Goal: Navigation & Orientation: Find specific page/section

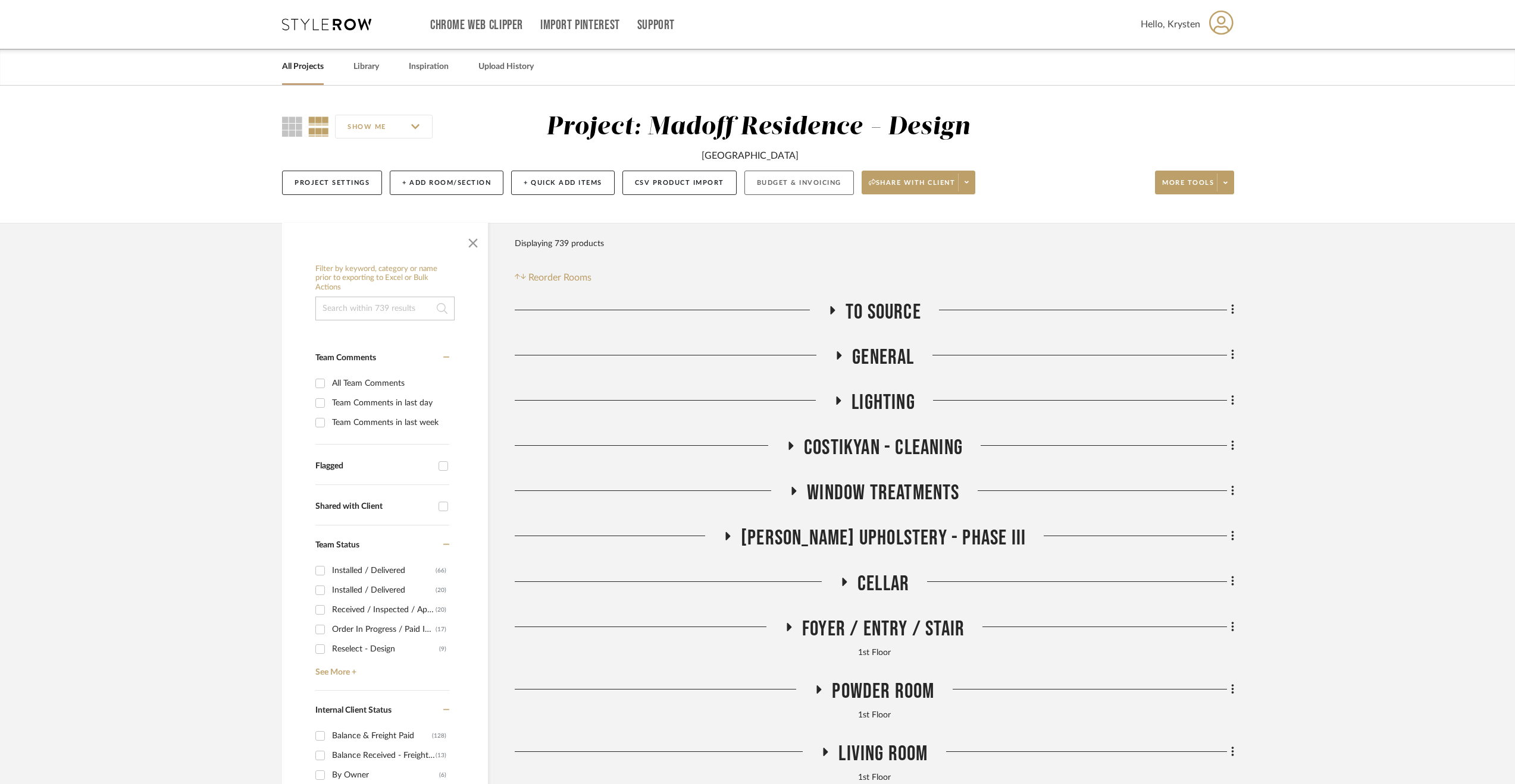
click at [821, 177] on button "Budget & Invoicing" at bounding box center [799, 182] width 110 height 24
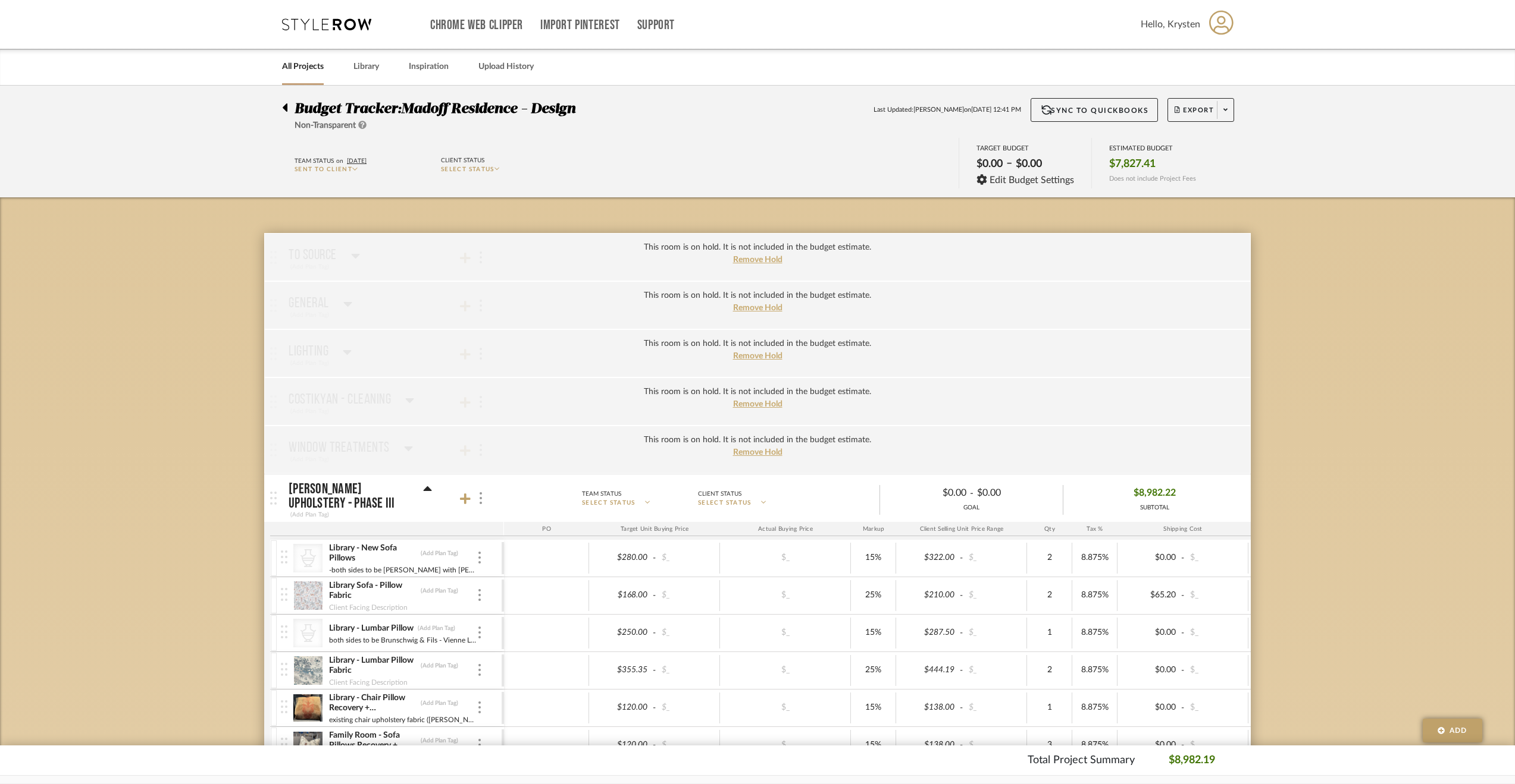
click at [285, 107] on icon at bounding box center [284, 107] width 5 height 8
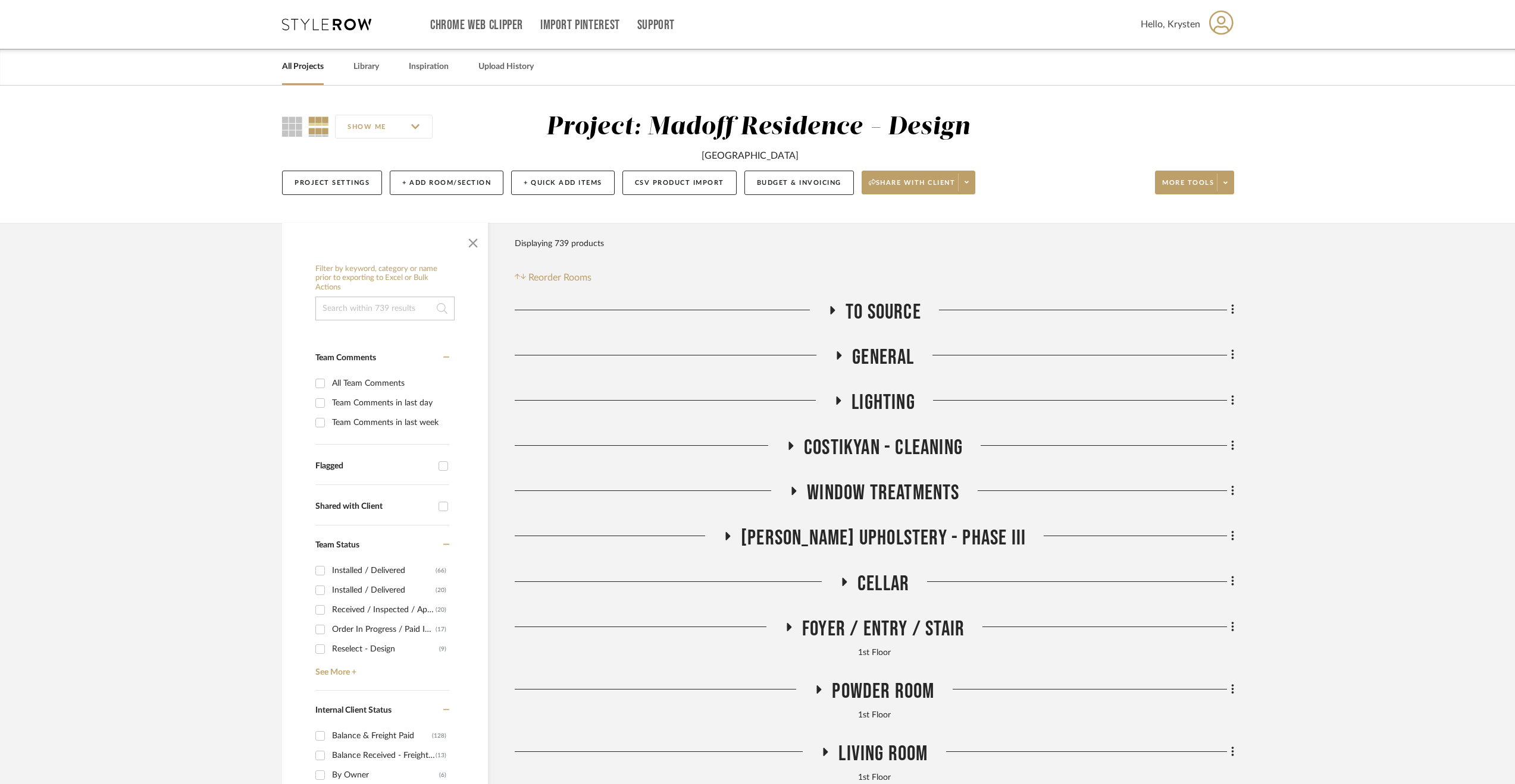
click at [873, 695] on span "Powder Room" at bounding box center [883, 692] width 102 height 26
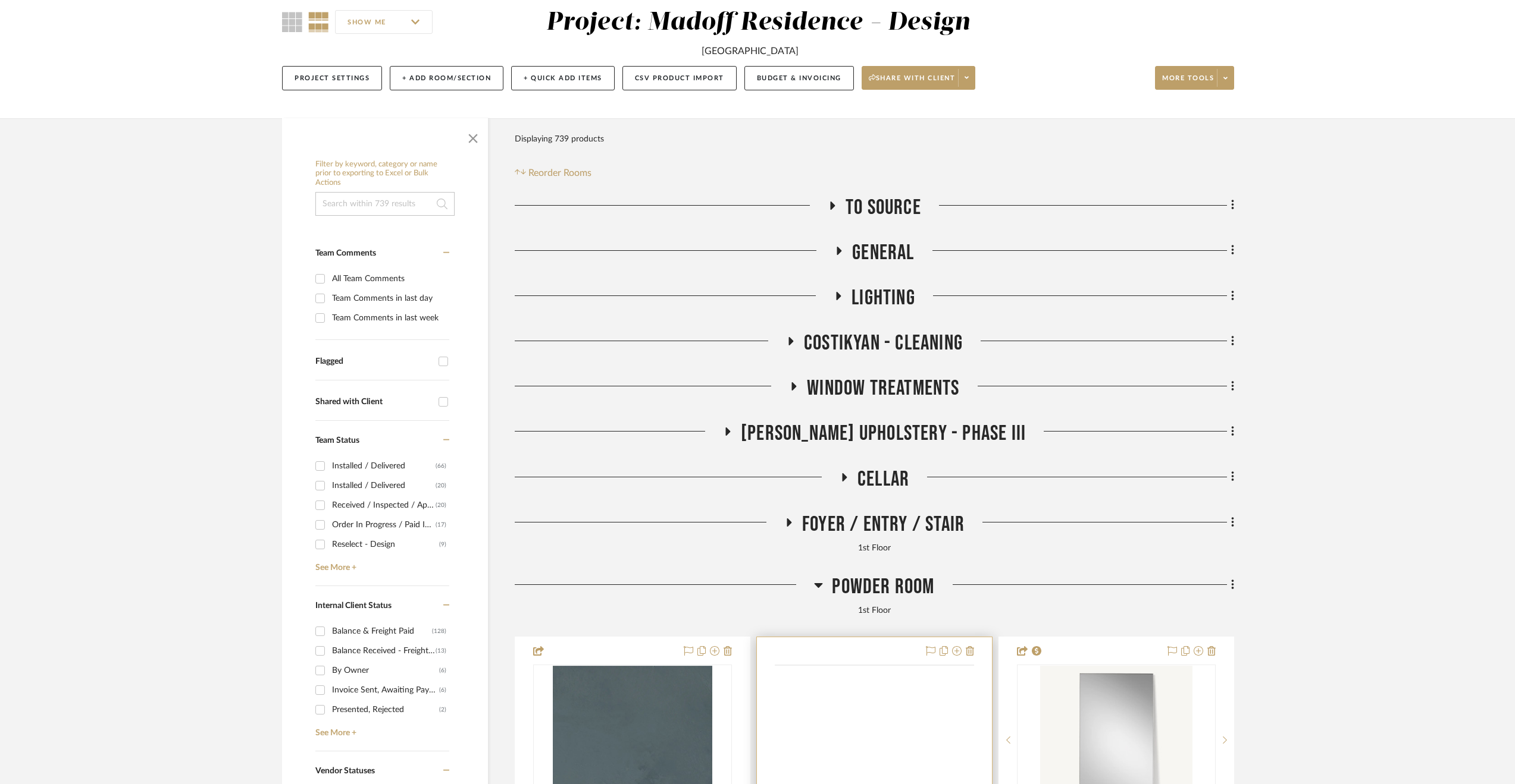
scroll to position [238, 0]
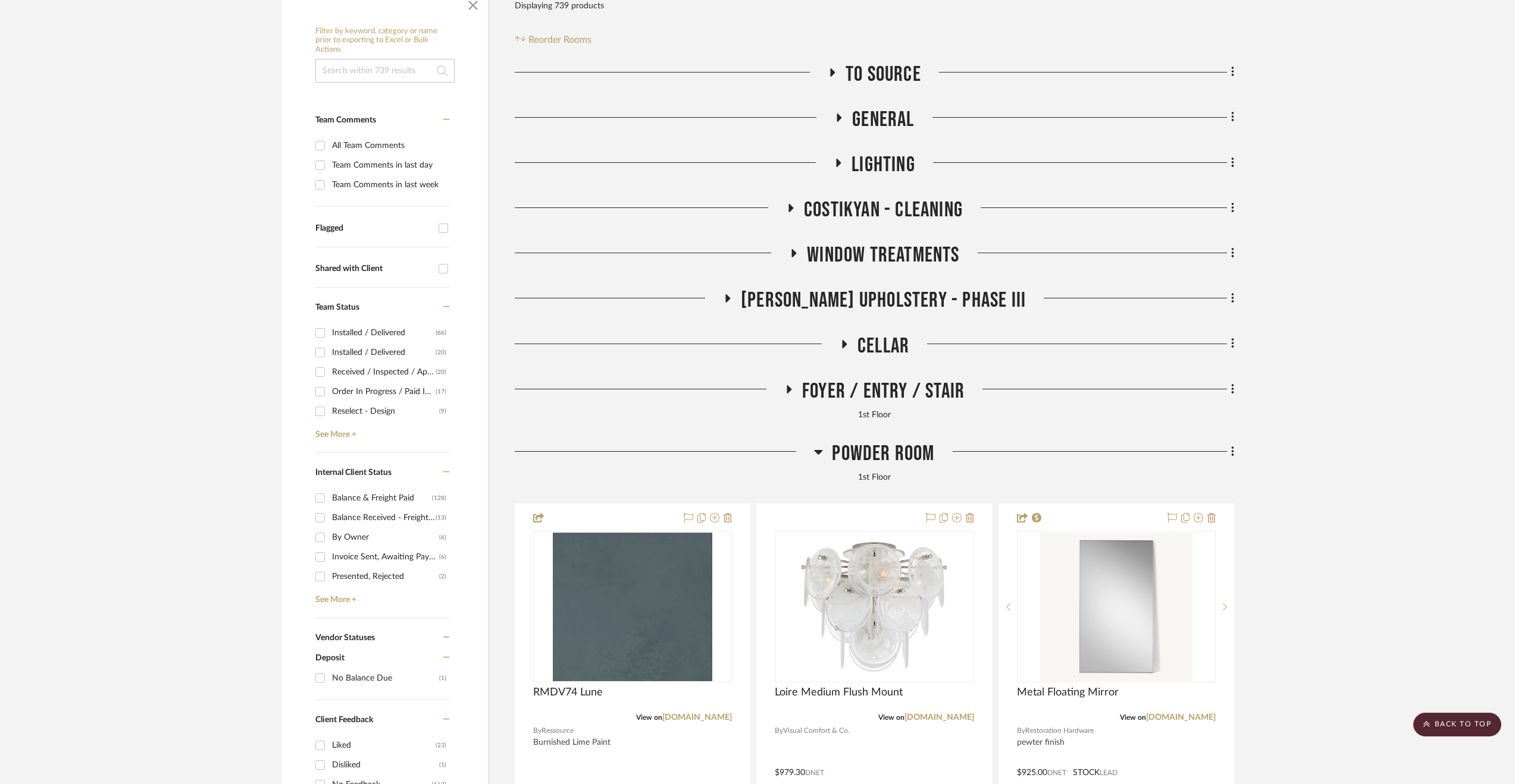
click at [883, 450] on span "Powder Room" at bounding box center [883, 455] width 102 height 26
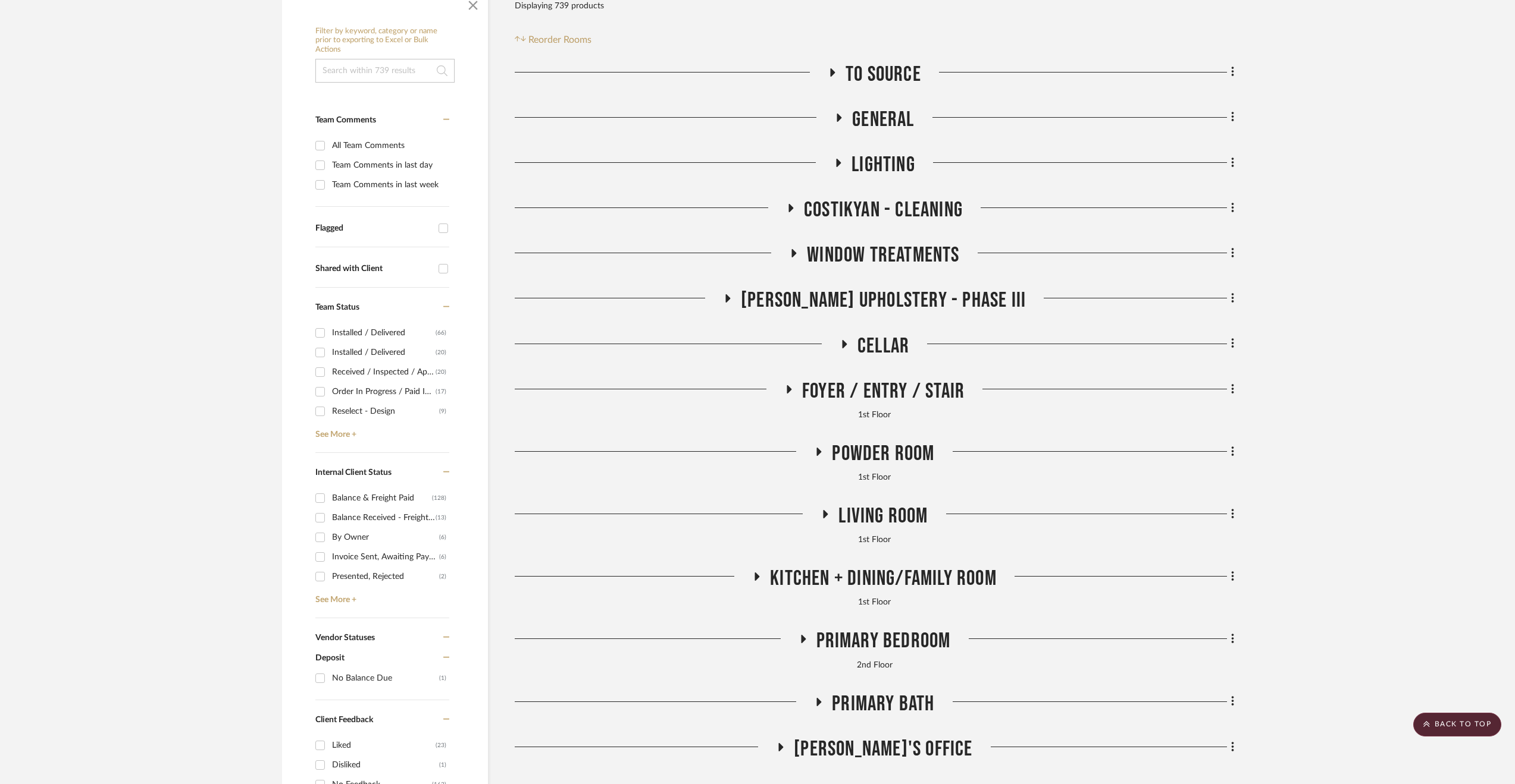
click at [894, 517] on span "Living Room" at bounding box center [883, 516] width 89 height 26
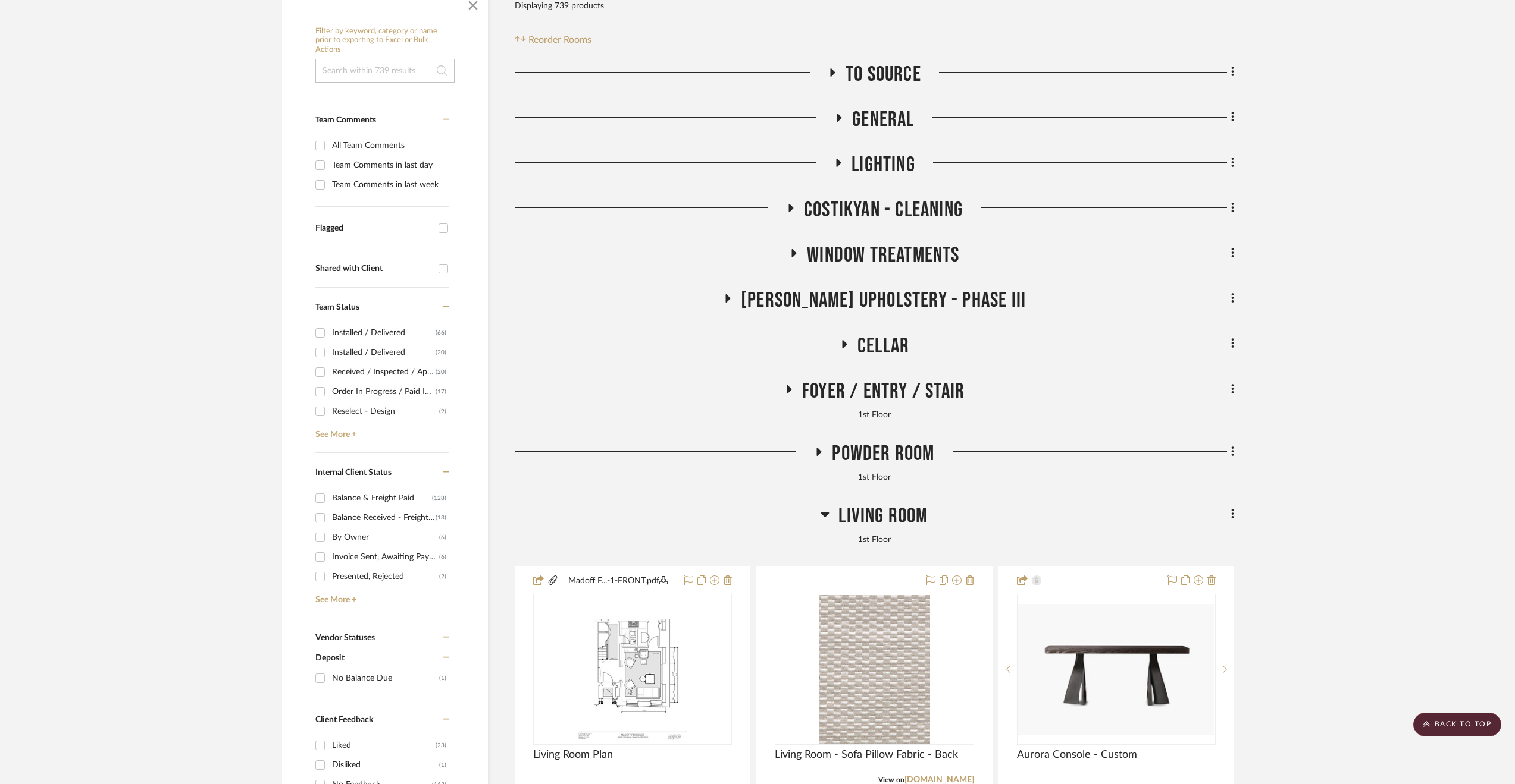
click at [892, 516] on span "Living Room" at bounding box center [883, 516] width 89 height 26
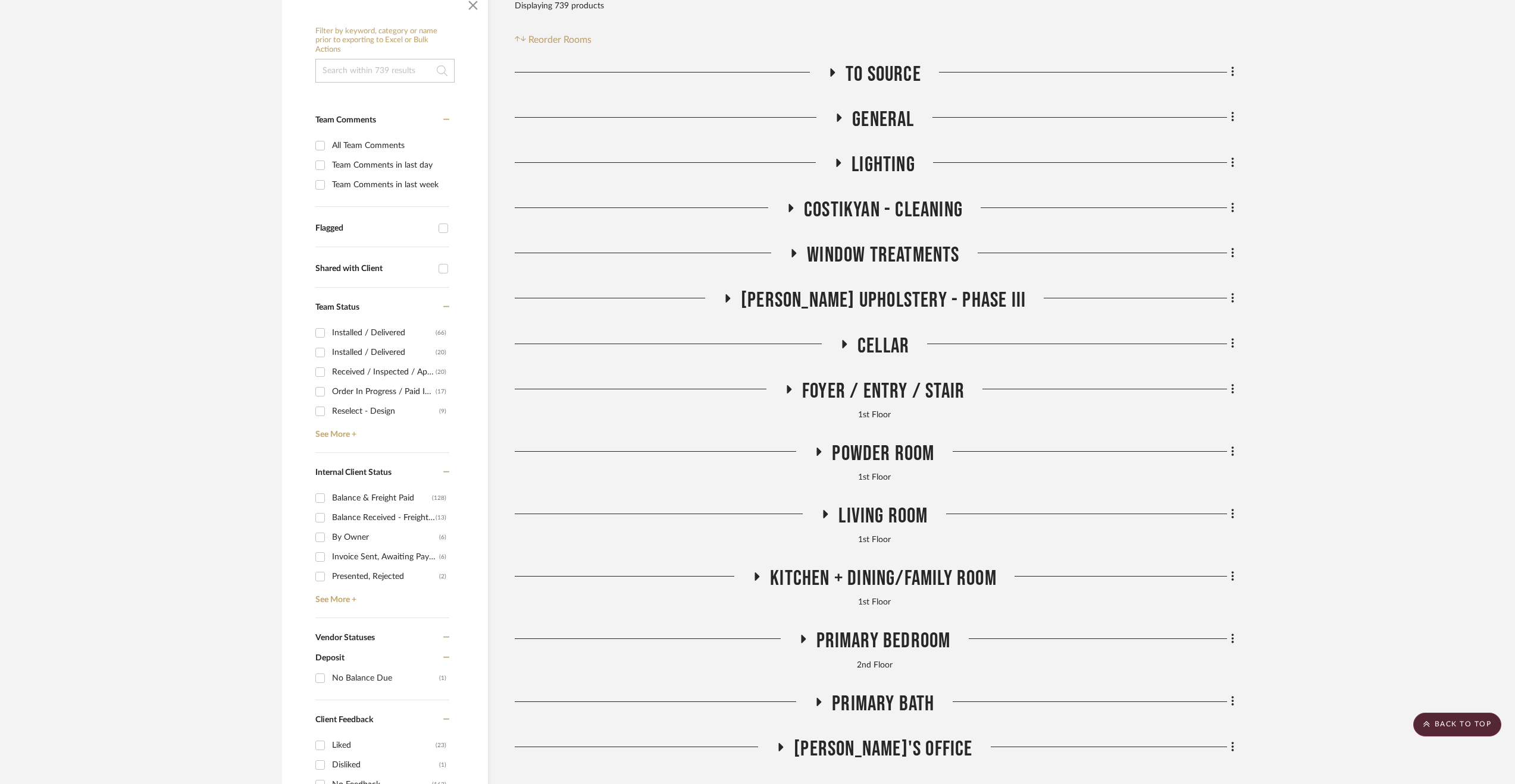
click at [902, 513] on span "Living Room" at bounding box center [883, 516] width 89 height 26
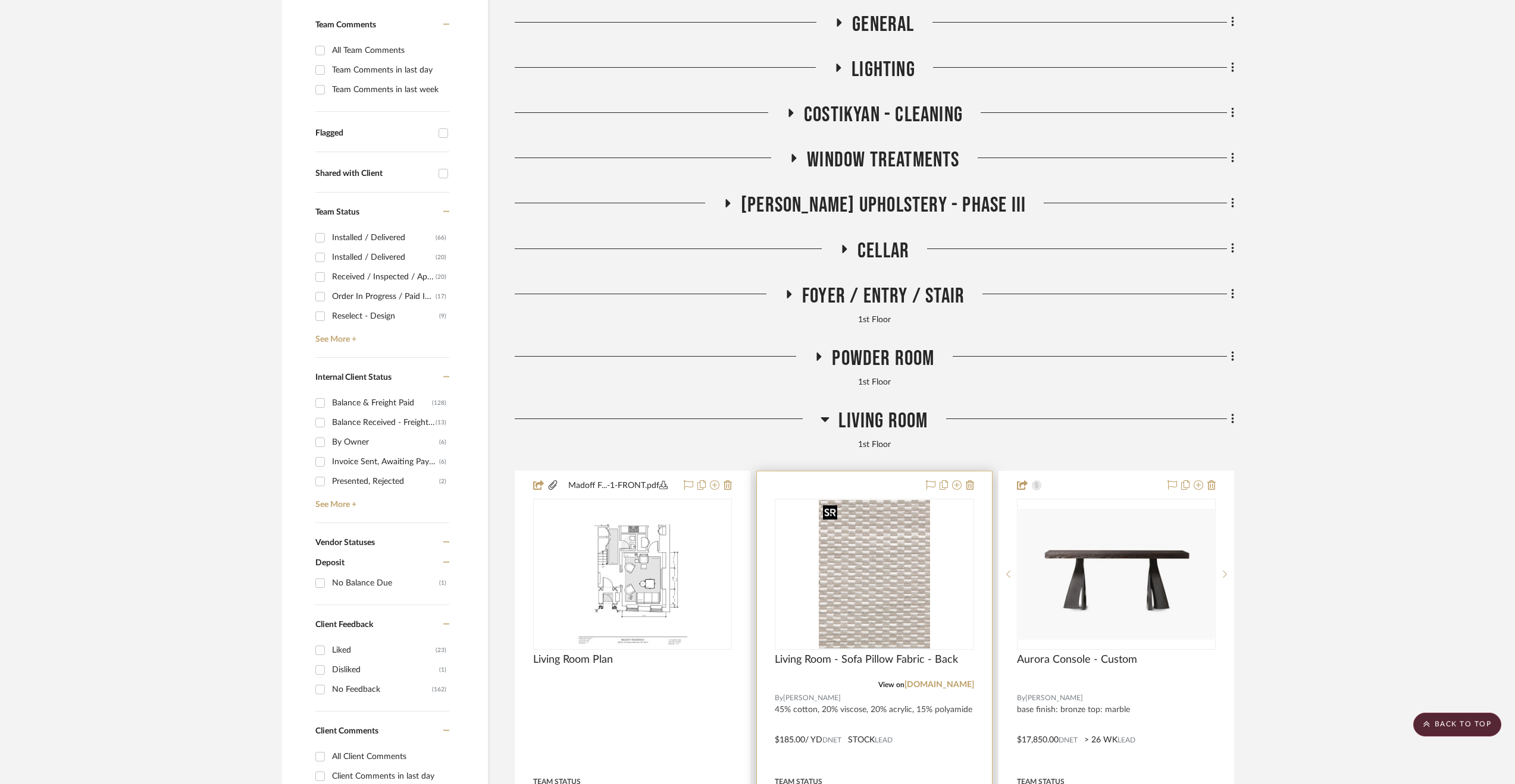
scroll to position [536, 0]
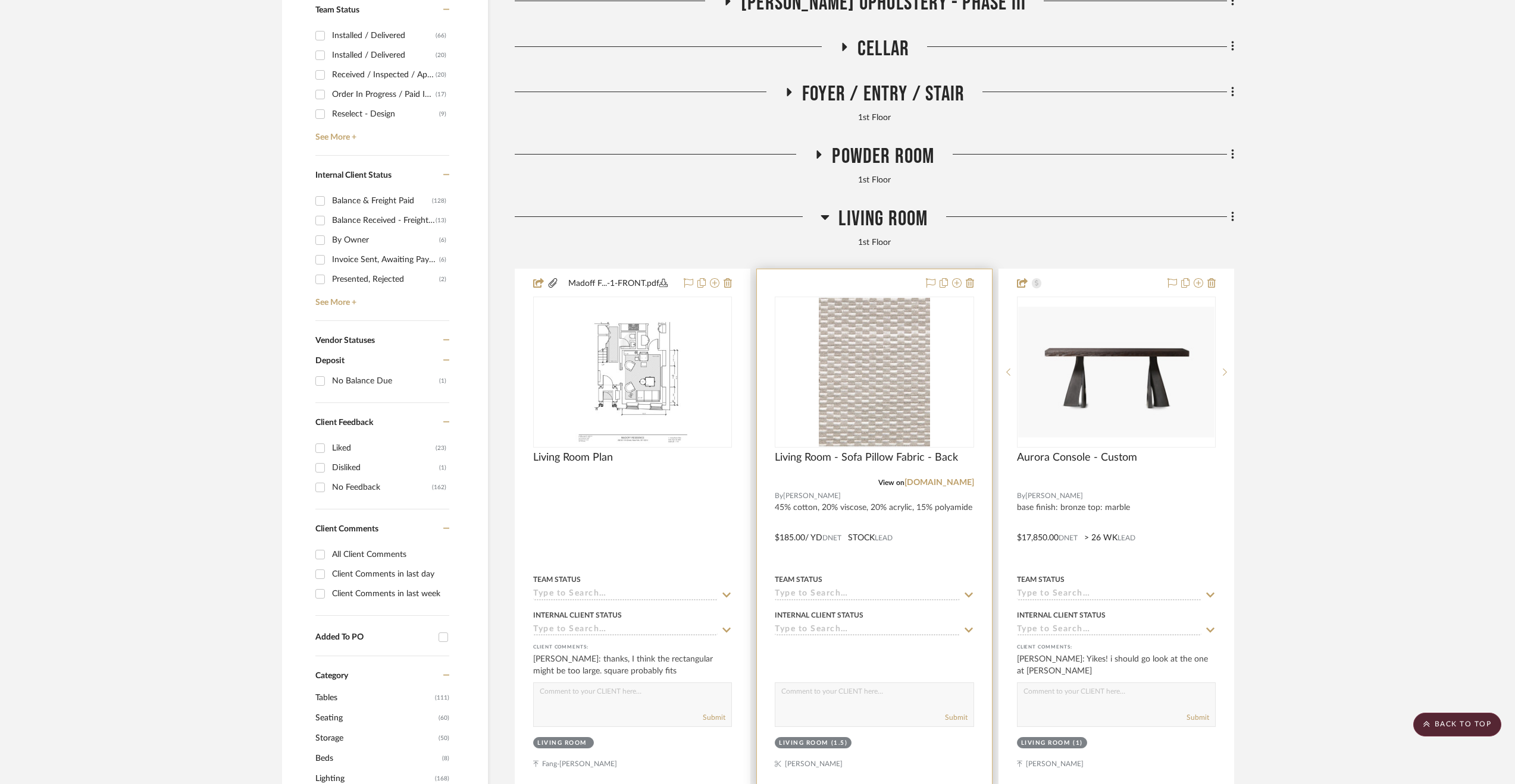
click at [948, 549] on div at bounding box center [873, 530] width 235 height 521
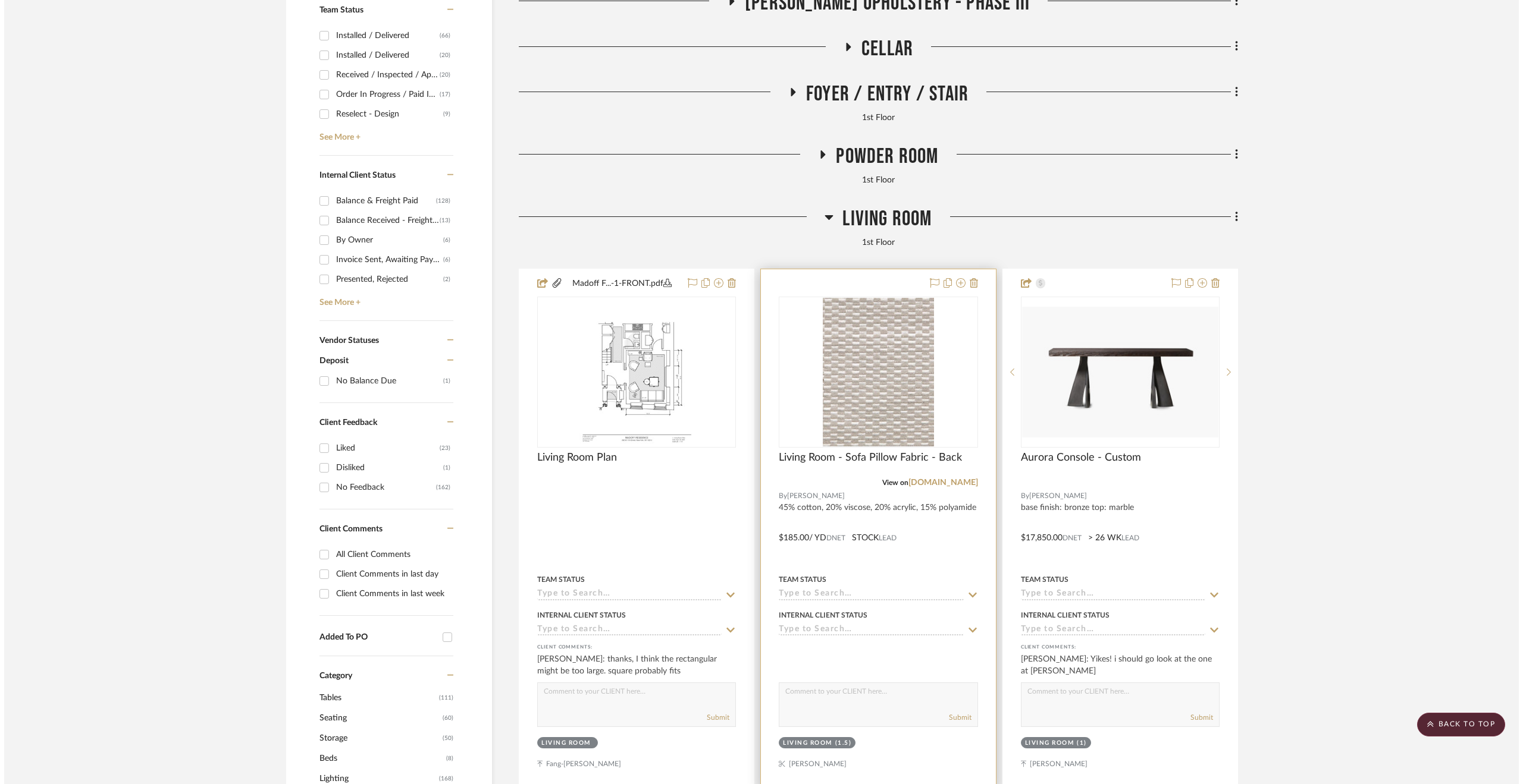
scroll to position [0, 0]
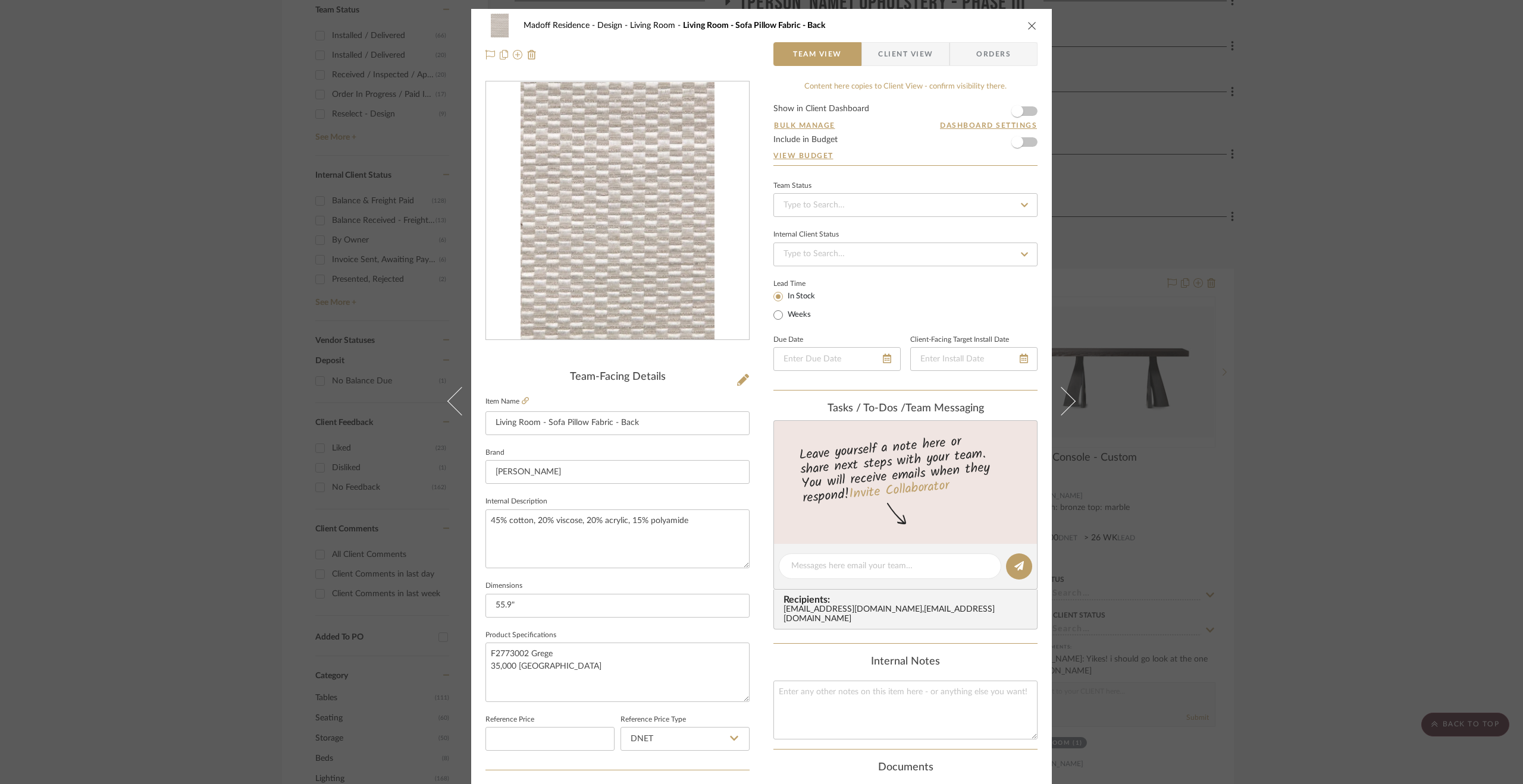
click at [1338, 238] on div "Madoff Residence - Design Living Room Living Room - Sofa Pillow Fabric - Back T…" at bounding box center [761, 392] width 1523 height 784
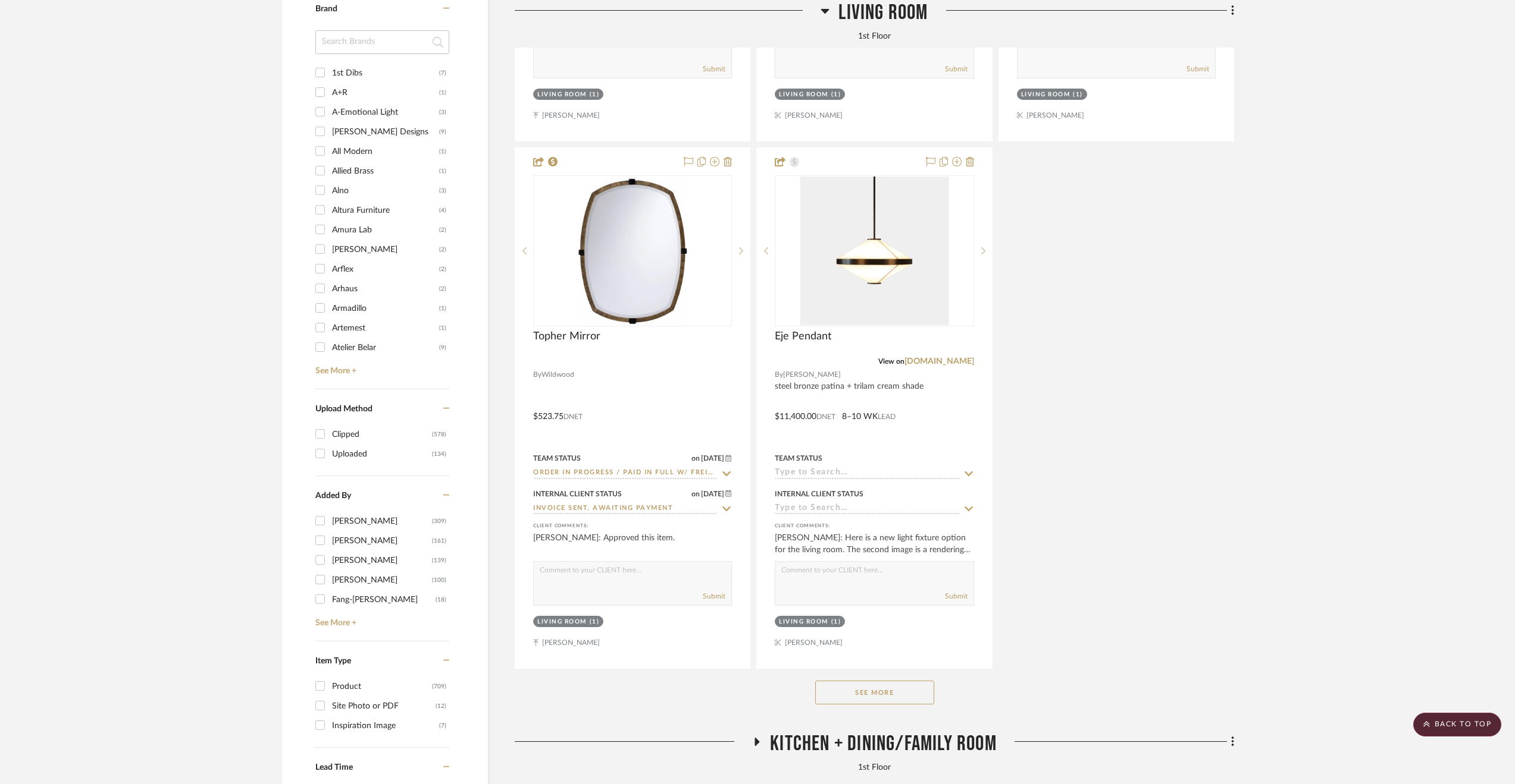
scroll to position [1903, 0]
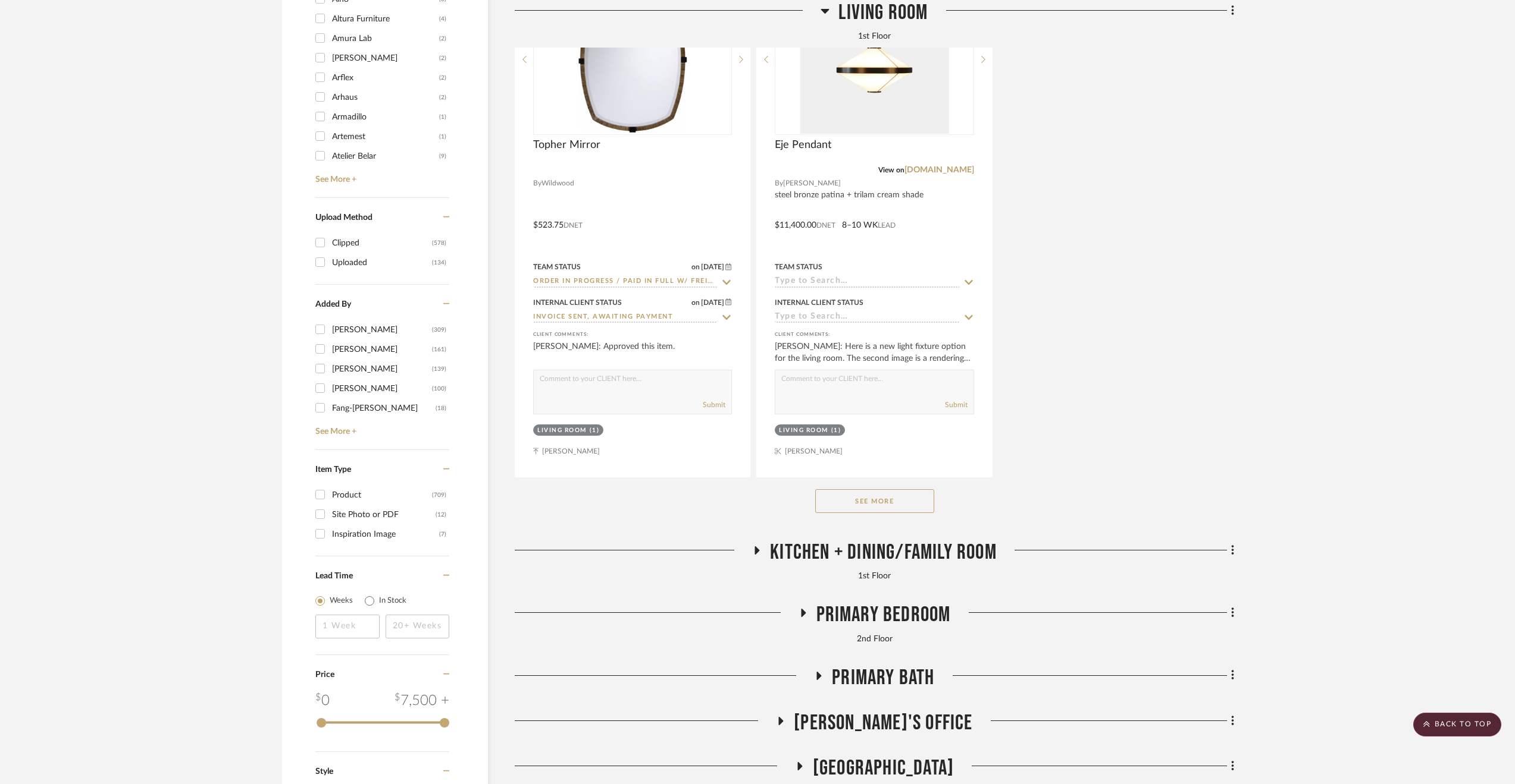
click at [863, 554] on span "Kitchen + Dining/Family Room" at bounding box center [883, 553] width 226 height 26
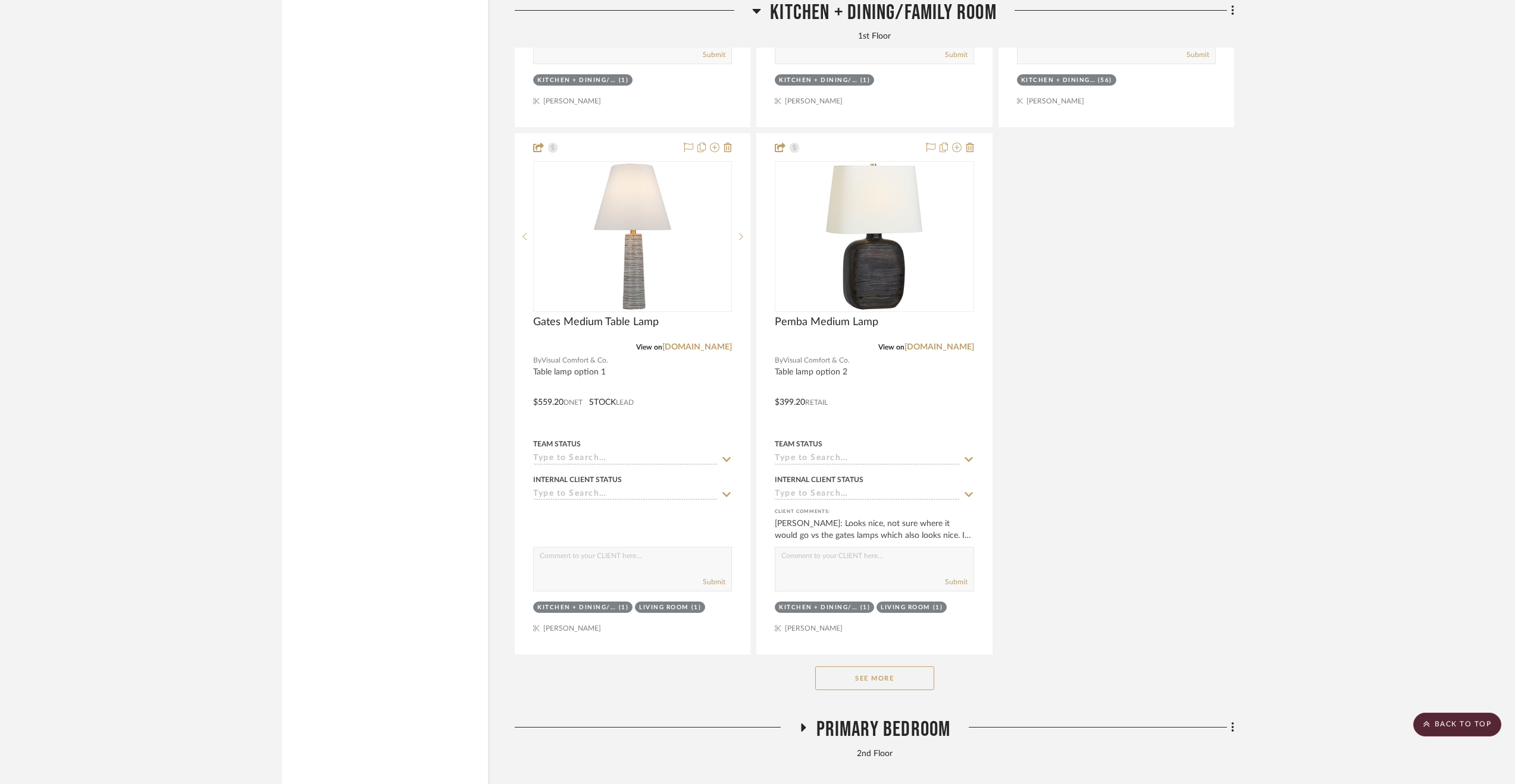
scroll to position [3509, 0]
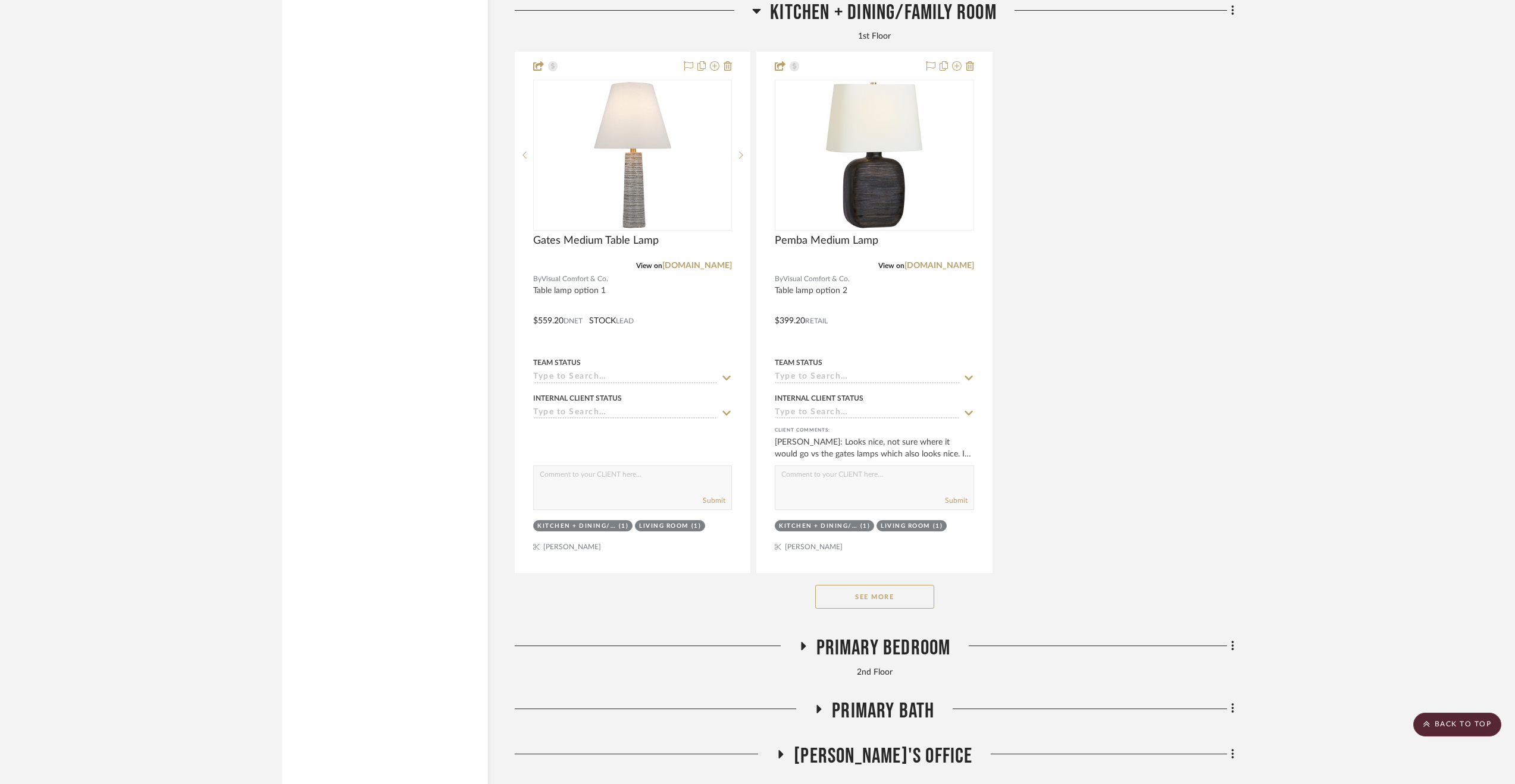
click at [899, 657] on span "Primary Bedroom" at bounding box center [884, 649] width 134 height 26
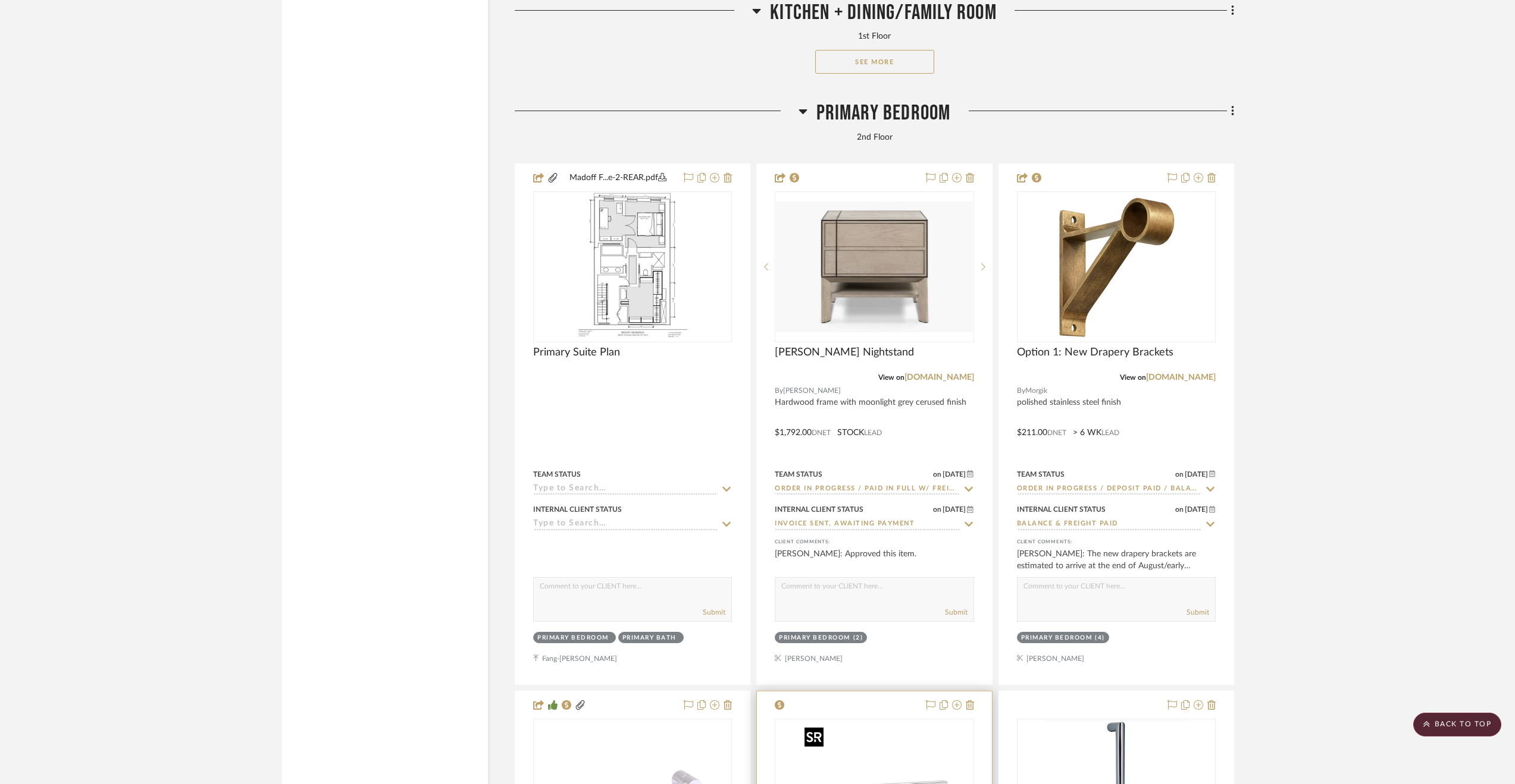
scroll to position [3806, 0]
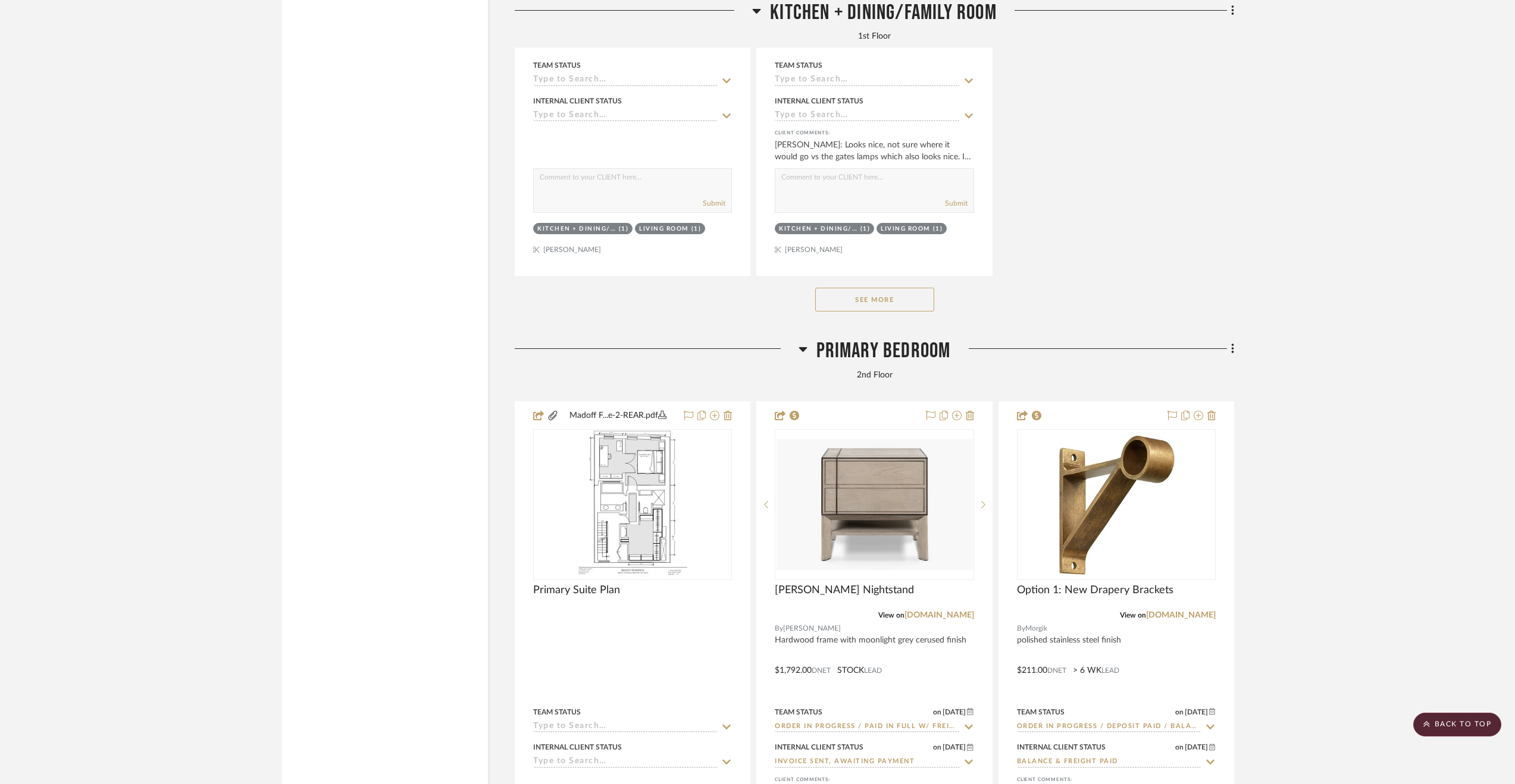
click at [1177, 644] on div at bounding box center [1116, 663] width 235 height 521
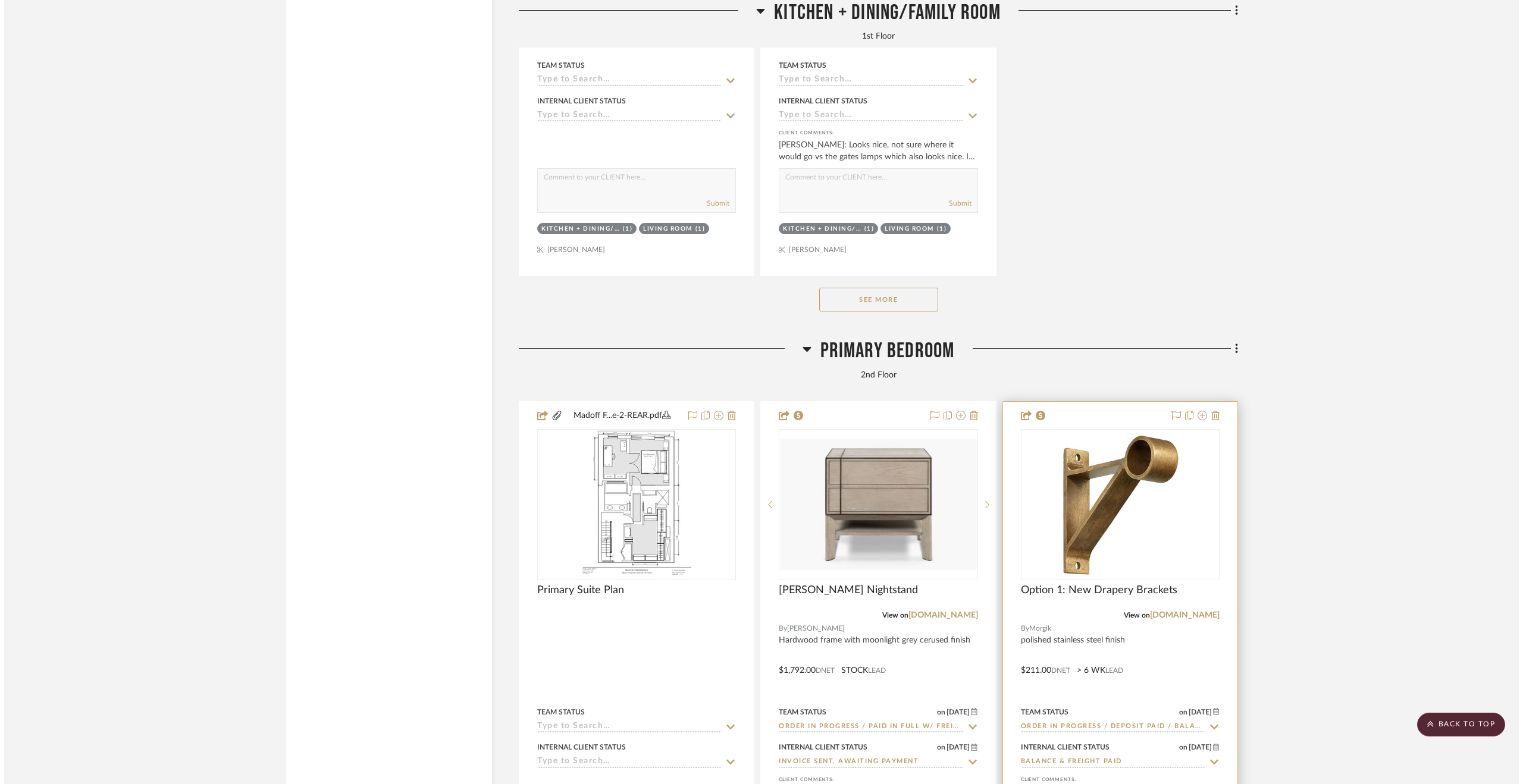
scroll to position [0, 0]
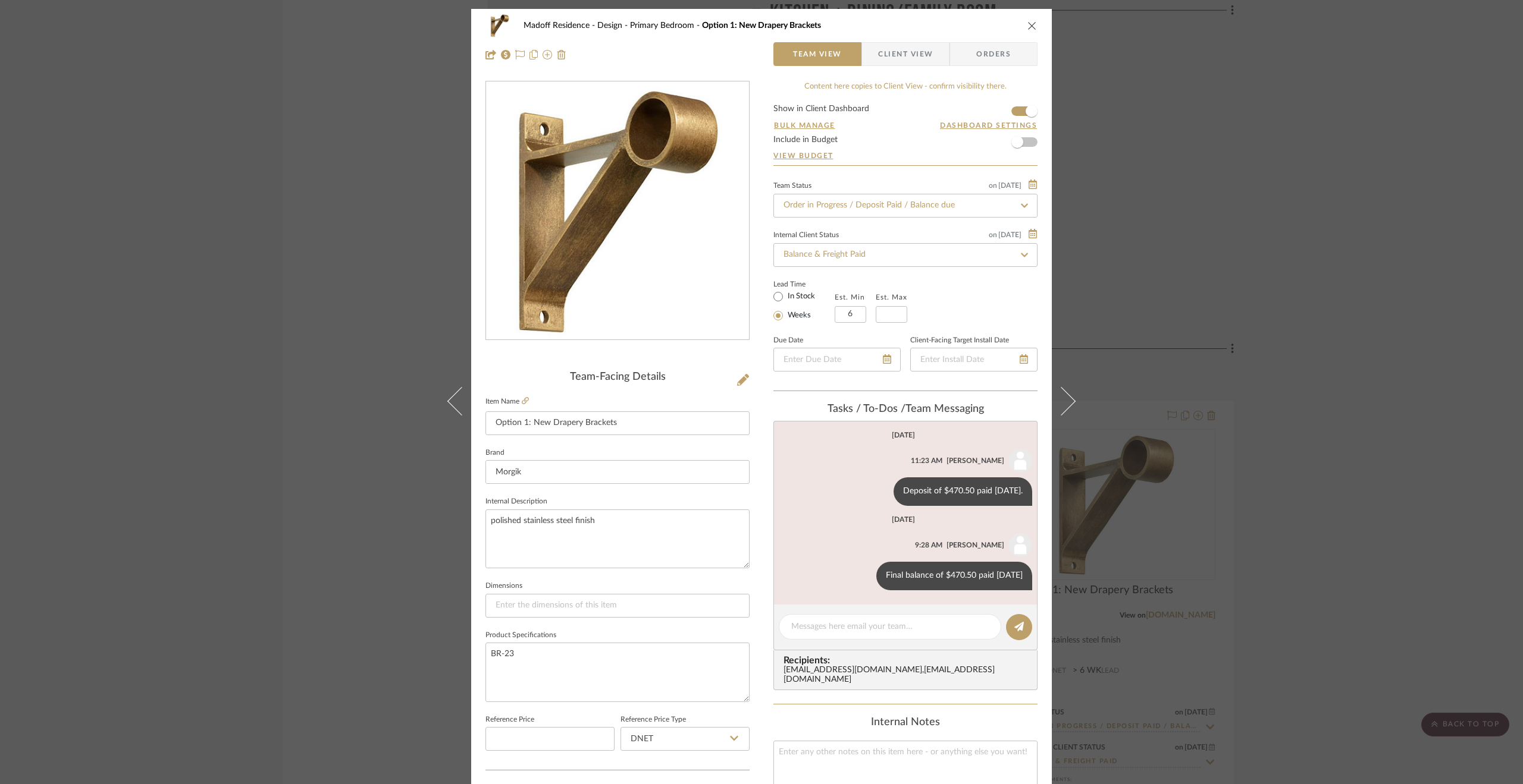
click at [1422, 423] on div "Madoff Residence - Design Primary Bedroom Option 1: New Drapery Brackets Team V…" at bounding box center [761, 392] width 1523 height 784
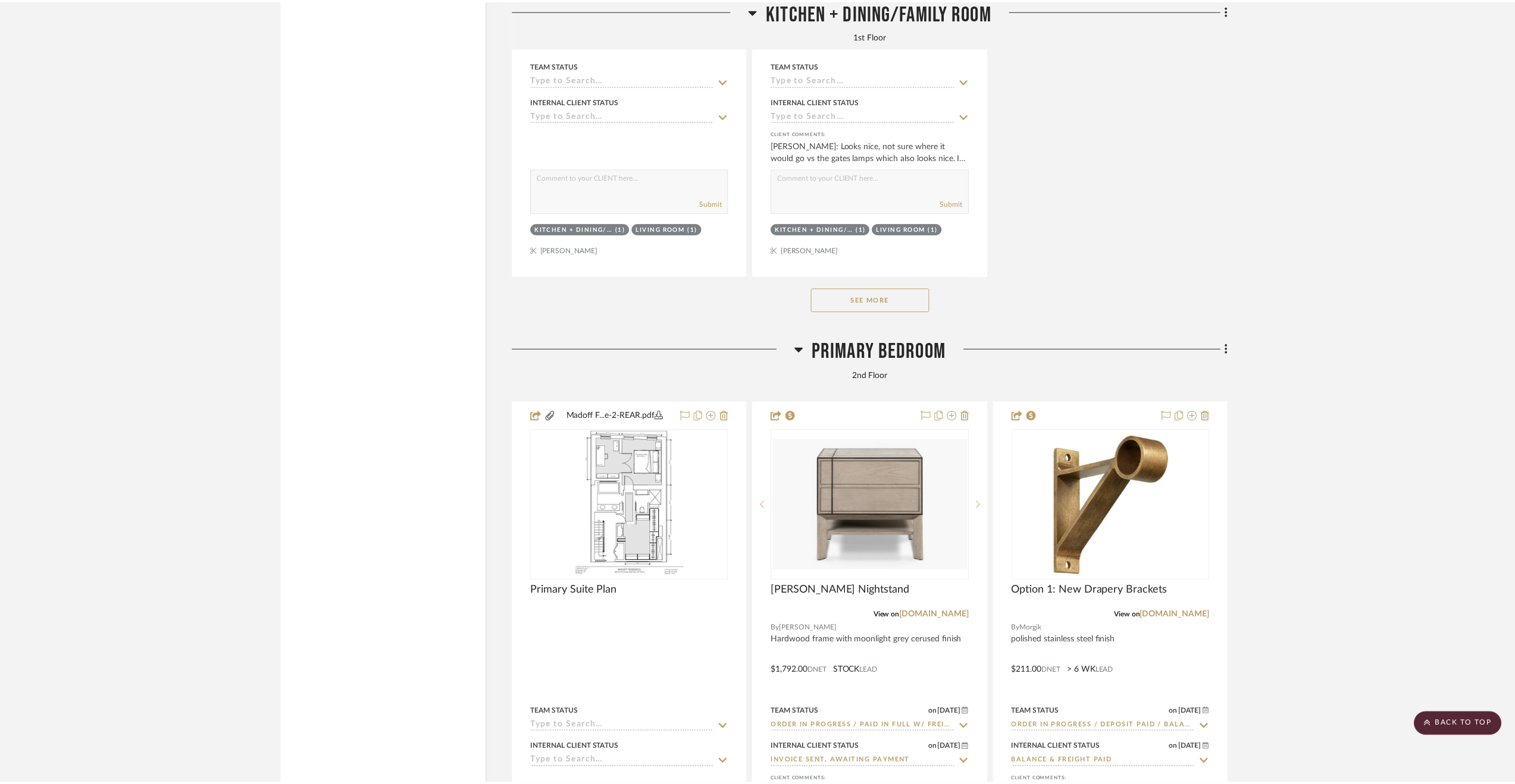
scroll to position [3806, 0]
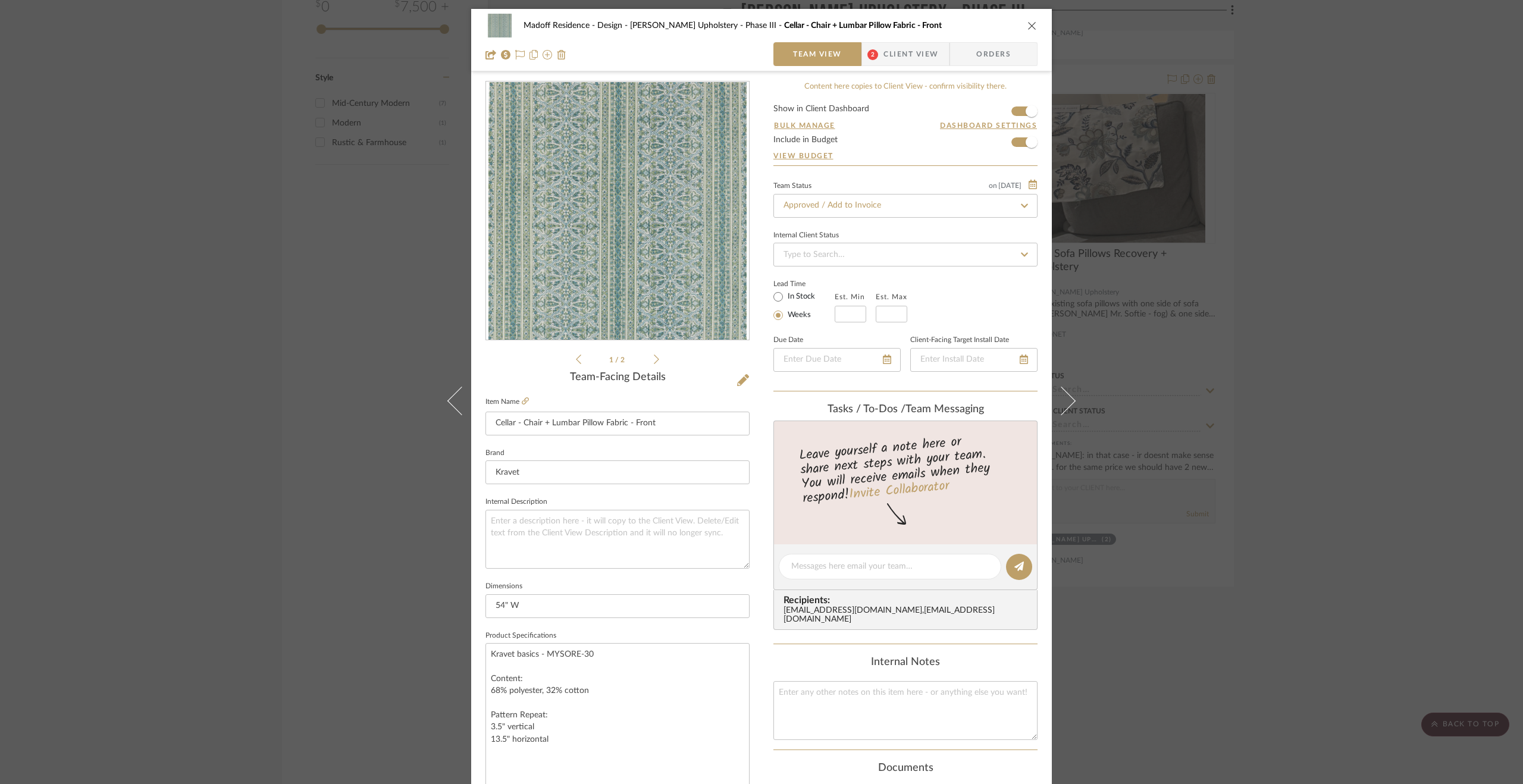
scroll to position [179, 0]
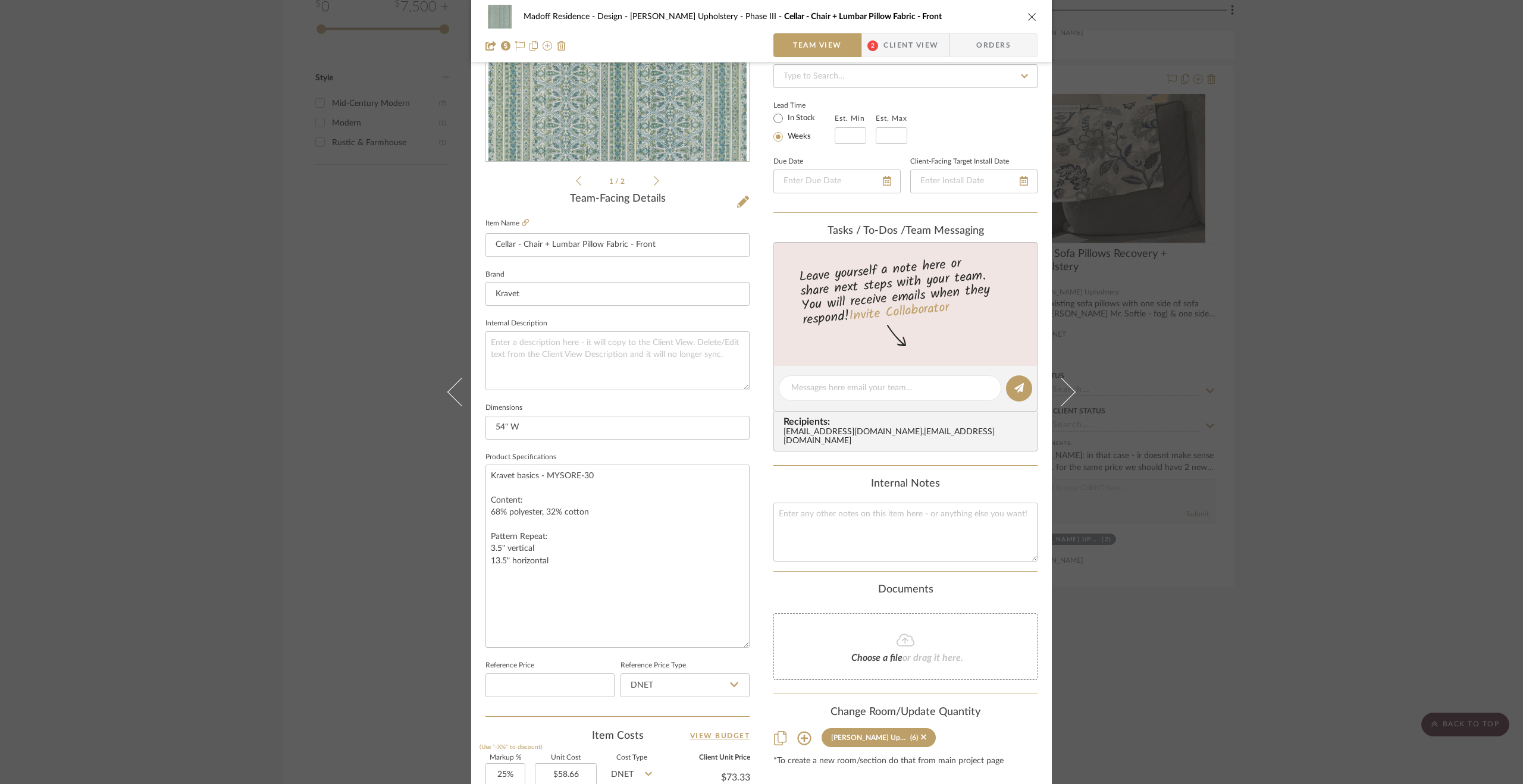
click at [1473, 250] on div "Madoff Residence - Design Walter's Upholstery - Phase III Cellar - Chair + Lumb…" at bounding box center [761, 392] width 1523 height 784
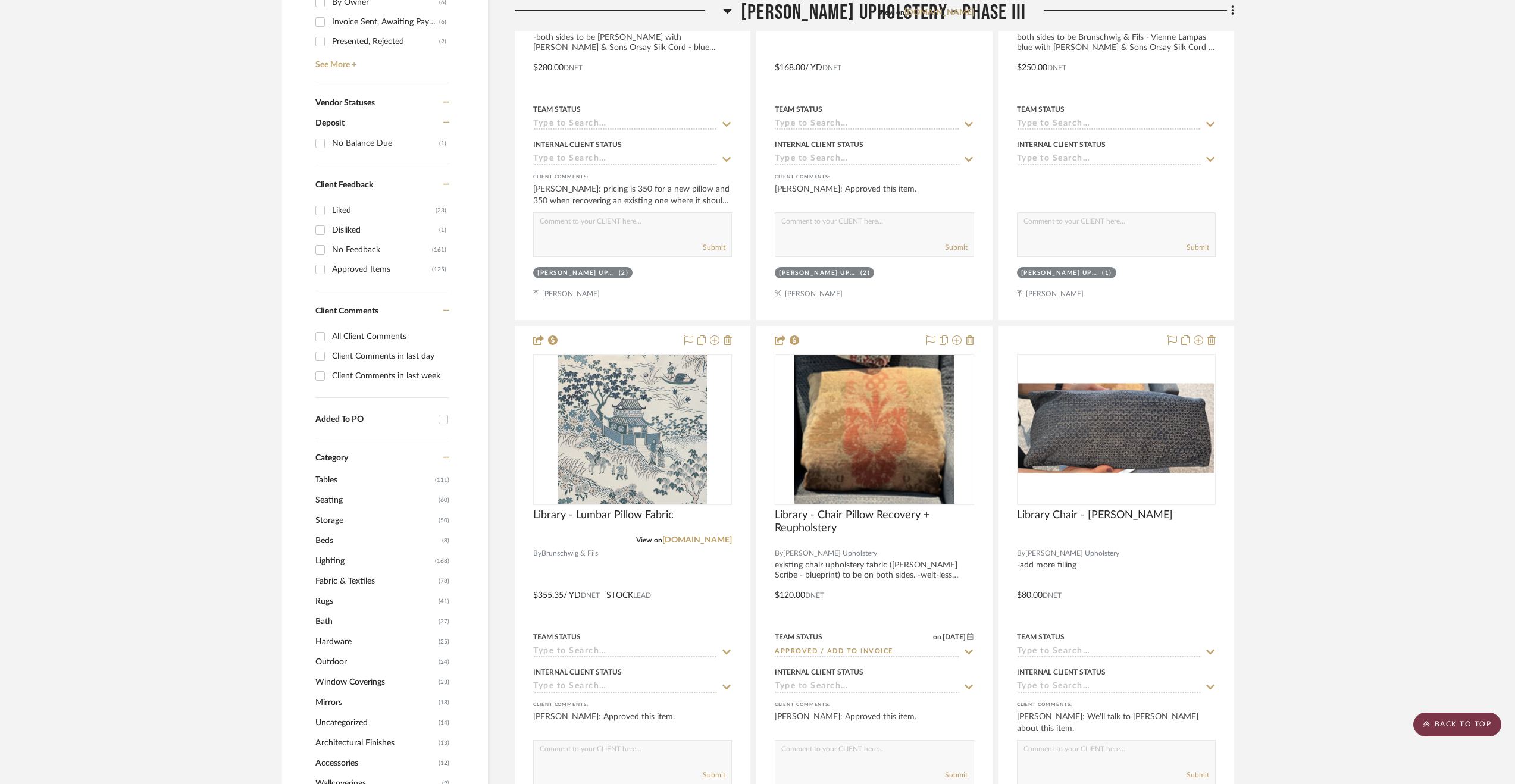
click at [1448, 719] on scroll-to-top-button "BACK TO TOP" at bounding box center [1457, 724] width 88 height 24
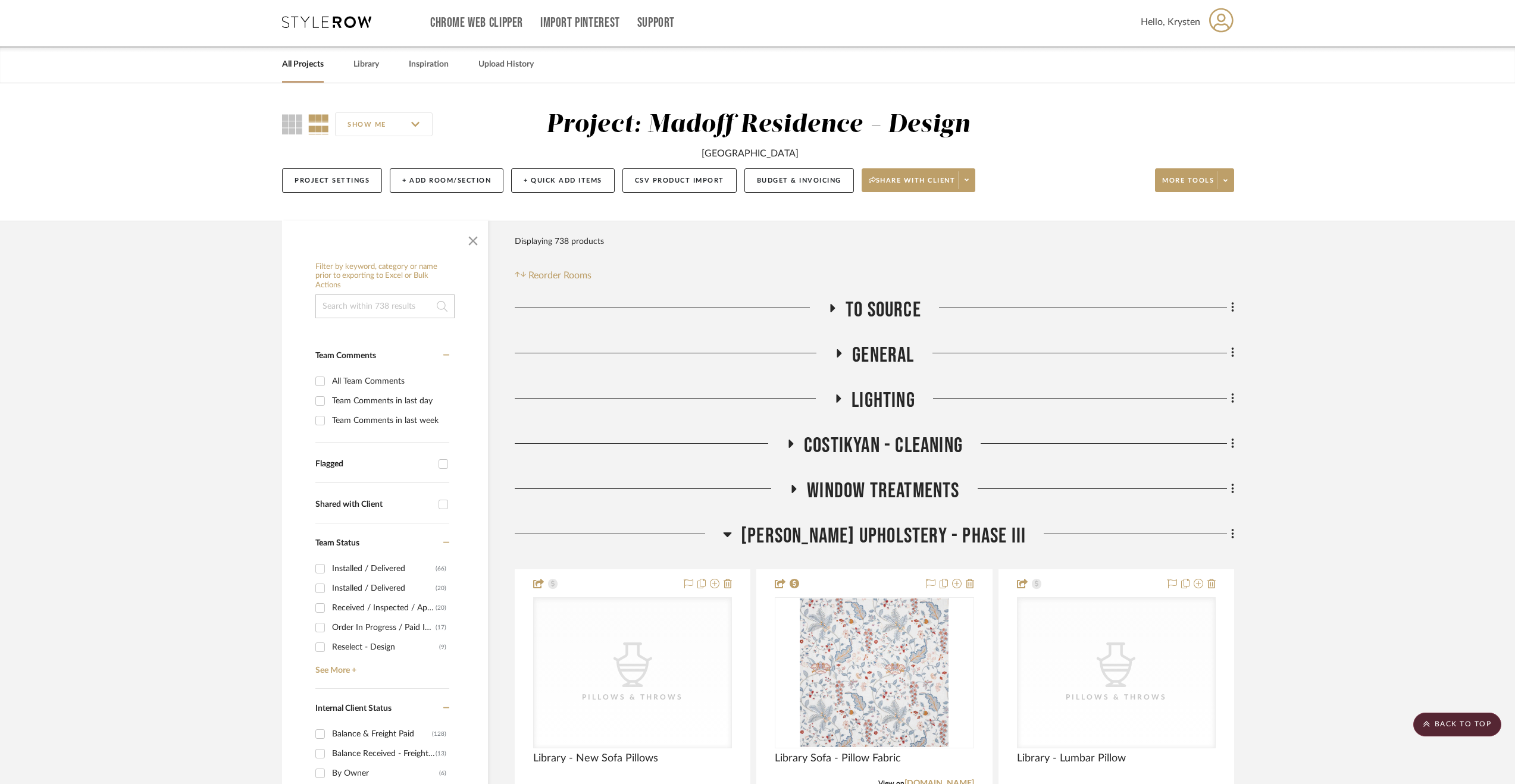
scroll to position [0, 0]
